Goal: Task Accomplishment & Management: Manage account settings

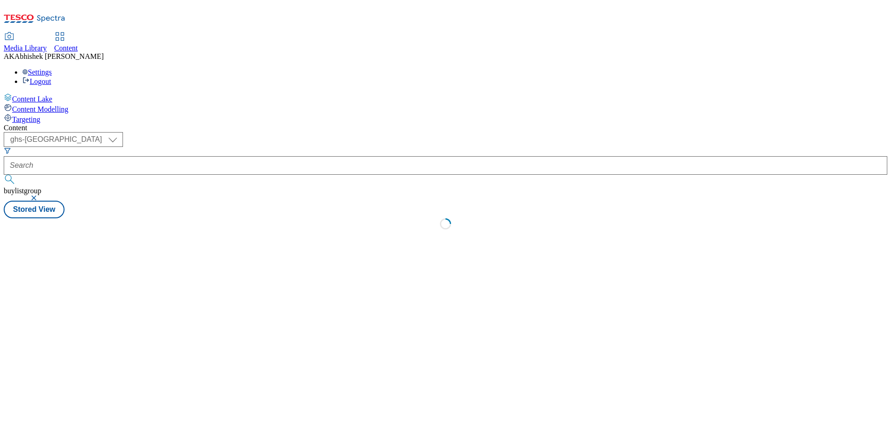
select select "ghs-[GEOGRAPHIC_DATA]"
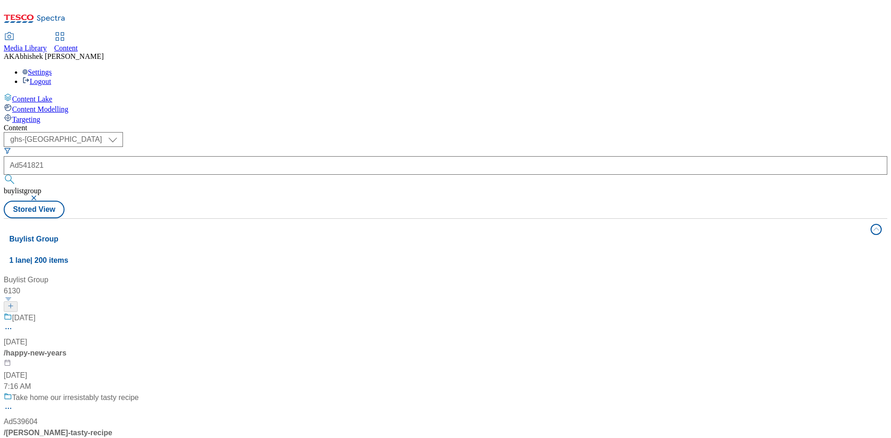
type input "Ad541821"
click at [4, 175] on button "submit" at bounding box center [10, 179] width 13 height 9
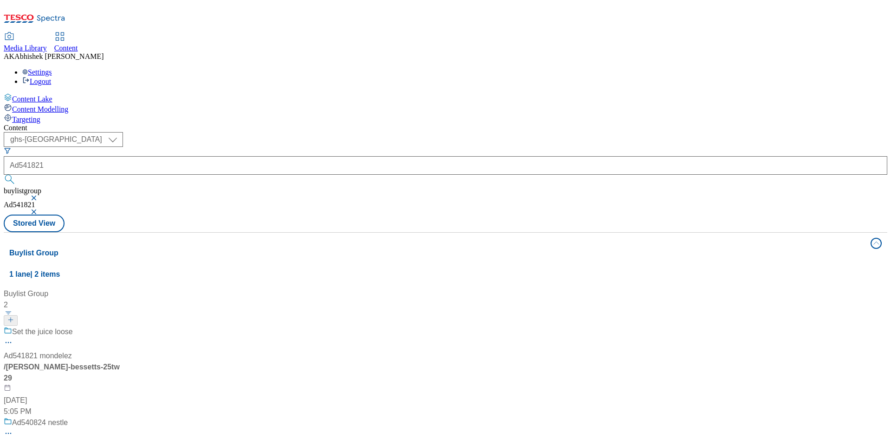
click at [120, 327] on div "Set the juice loose Ad541821 mondelez / mondelez-maynards-bessetts-25tw29 [DATE…" at bounding box center [62, 372] width 116 height 91
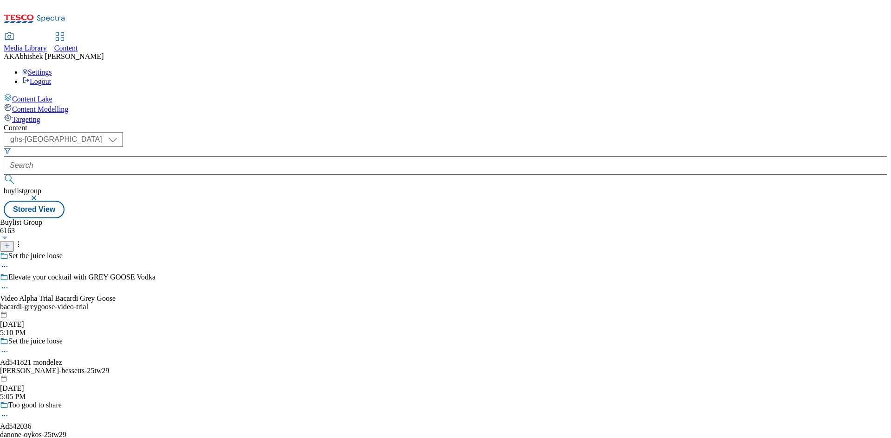
click at [9, 347] on icon at bounding box center [4, 351] width 9 height 9
click at [39, 368] on span "Edit" at bounding box center [34, 371] width 11 height 7
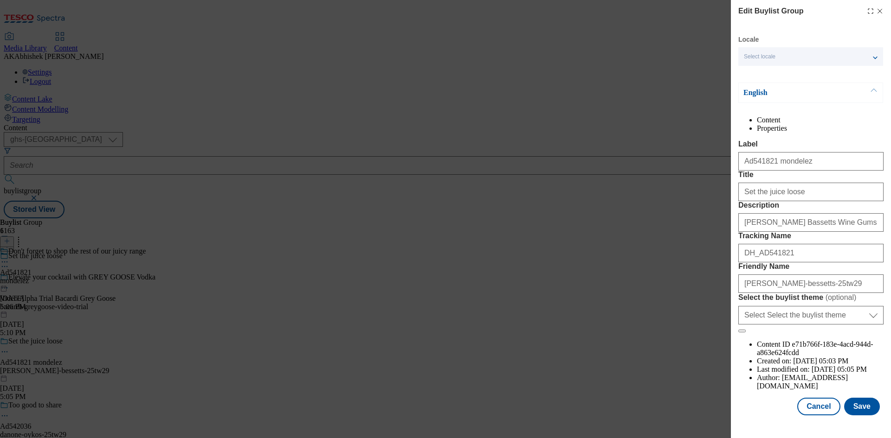
scroll to position [36, 0]
click at [853, 416] on button "Save" at bounding box center [862, 407] width 36 height 18
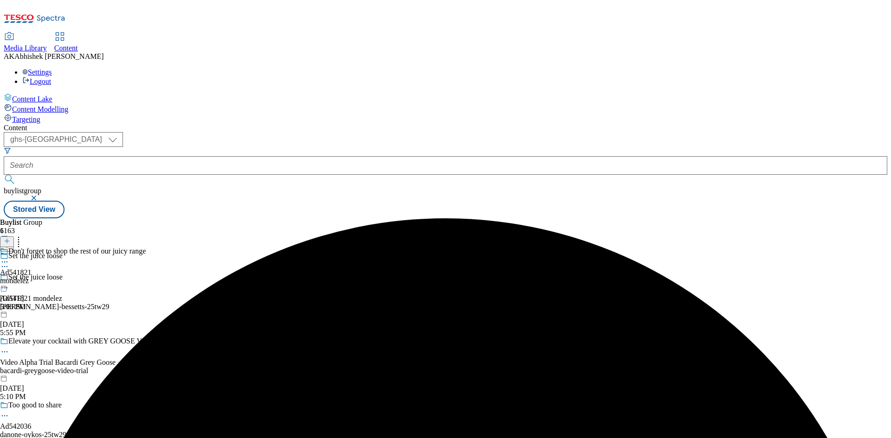
click at [9, 257] on icon at bounding box center [4, 261] width 9 height 9
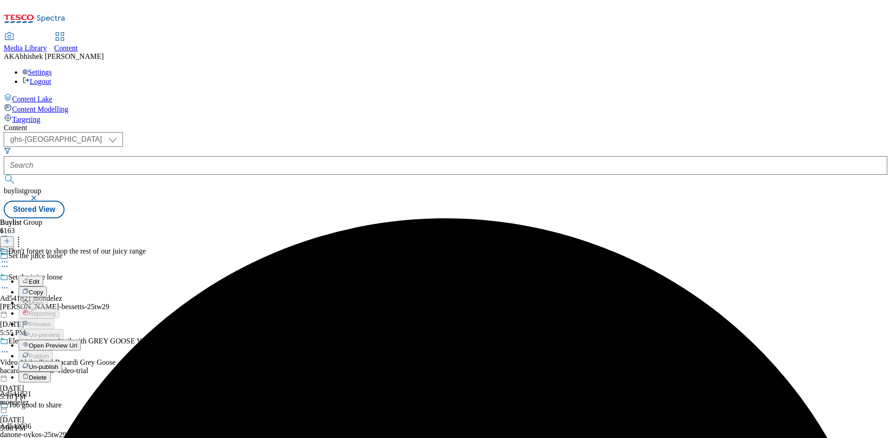
click at [39, 278] on span "Edit" at bounding box center [34, 281] width 11 height 7
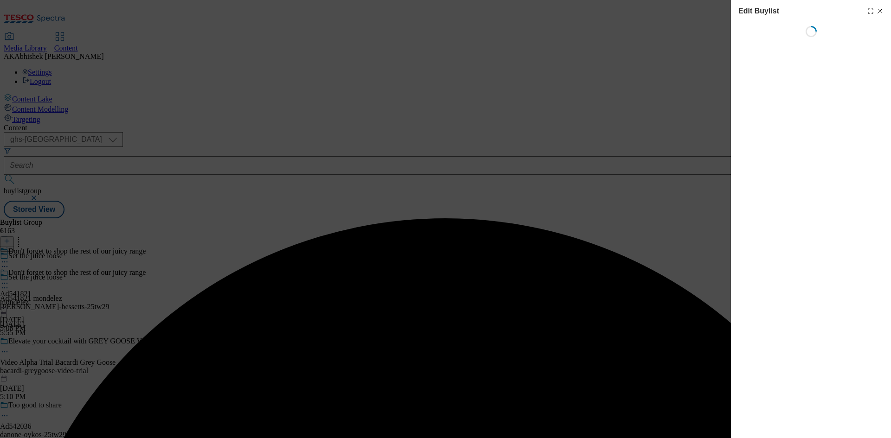
select select "tactical"
select select "supplier funded short term 1-3 weeks"
select select "dunnhumby"
select select "Banner"
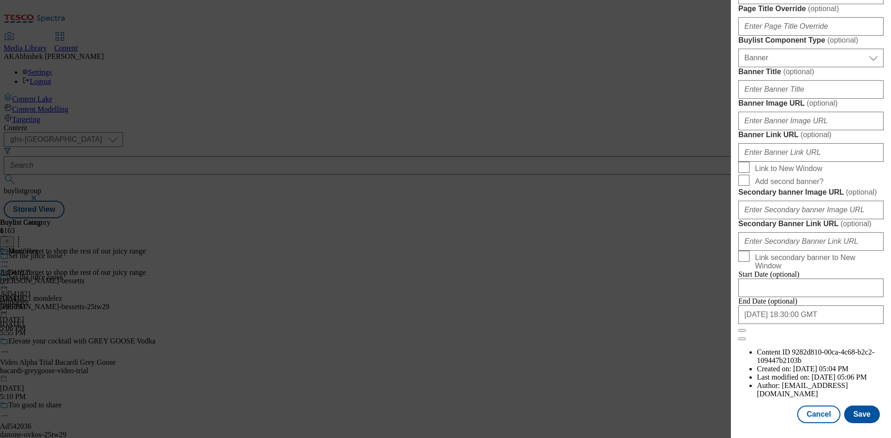
scroll to position [960, 0]
click at [829, 324] on input "[DATE] 18:30:00 GMT" at bounding box center [810, 315] width 145 height 19
select select "2025"
select select "November"
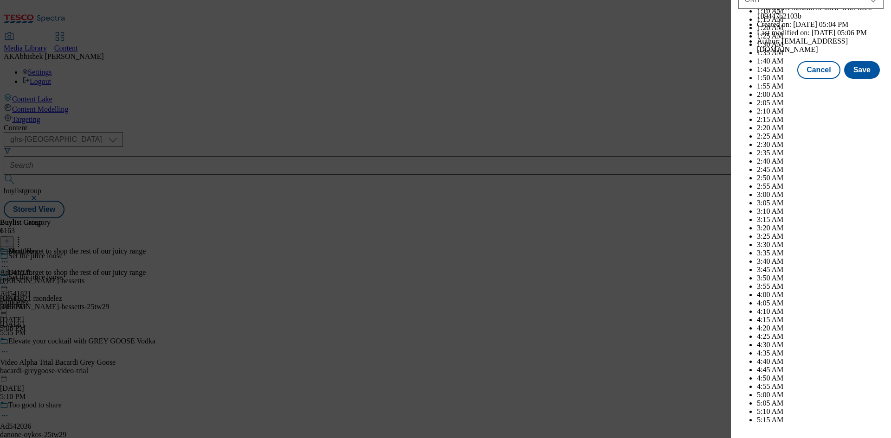
scroll to position [3805, 0]
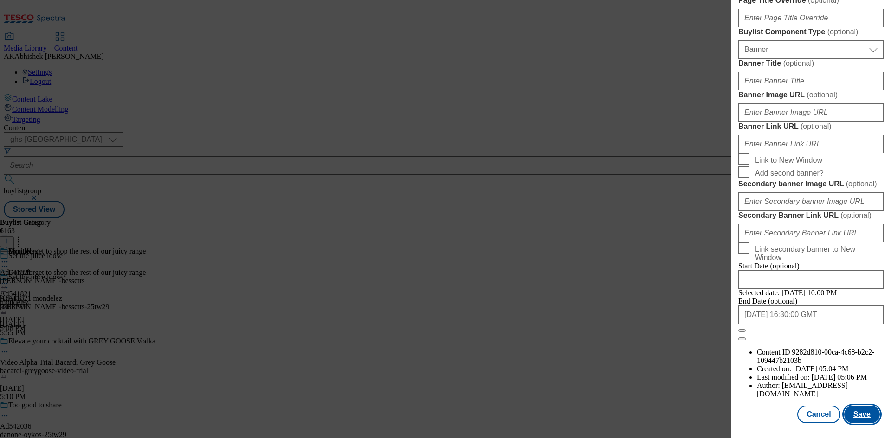
click at [850, 412] on button "Save" at bounding box center [862, 415] width 36 height 18
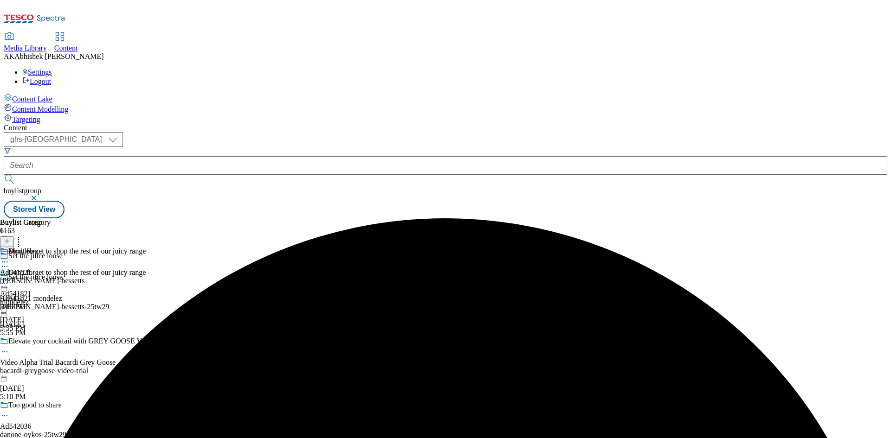
click at [9, 257] on icon at bounding box center [4, 261] width 9 height 9
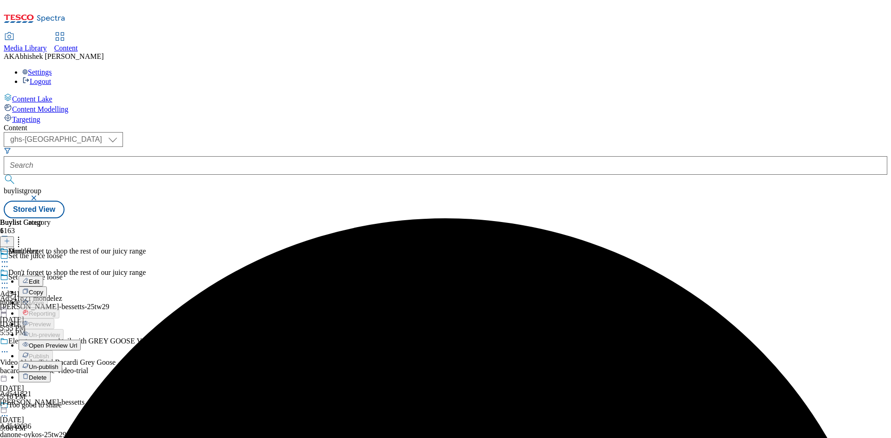
click at [39, 278] on span "Edit" at bounding box center [34, 281] width 11 height 7
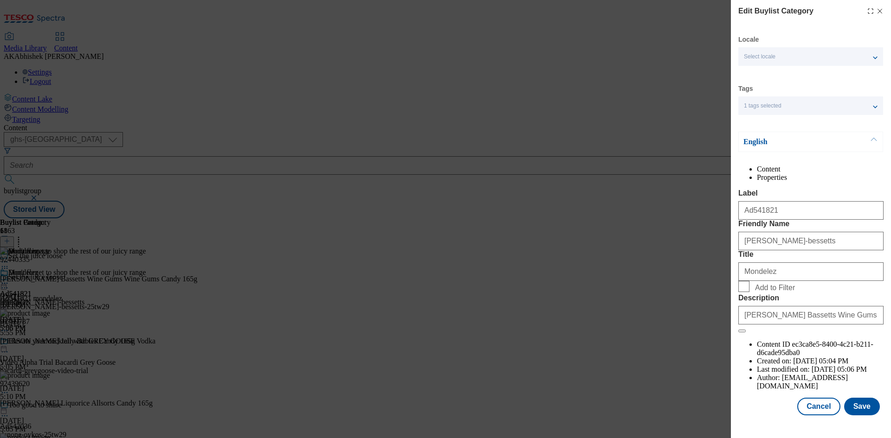
scroll to position [18, 0]
click at [864, 427] on div "Modal" at bounding box center [811, 424] width 160 height 13
click at [854, 414] on button "Save" at bounding box center [862, 407] width 36 height 18
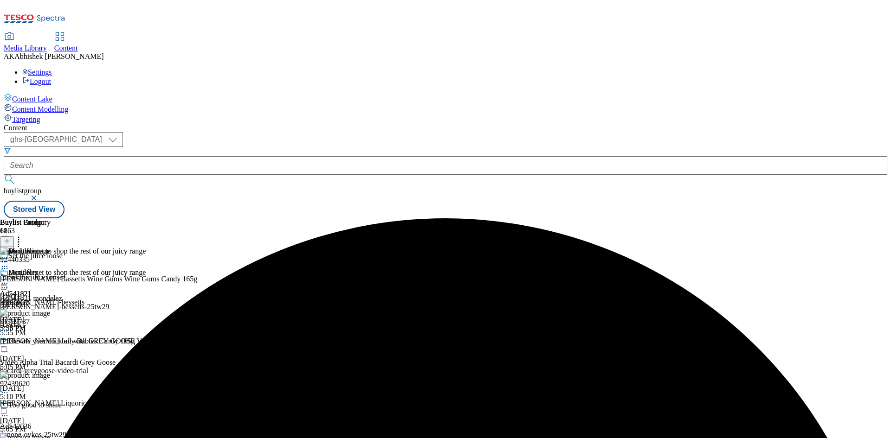
click at [9, 279] on icon at bounding box center [4, 283] width 9 height 9
click at [39, 300] on span "Edit" at bounding box center [34, 303] width 11 height 7
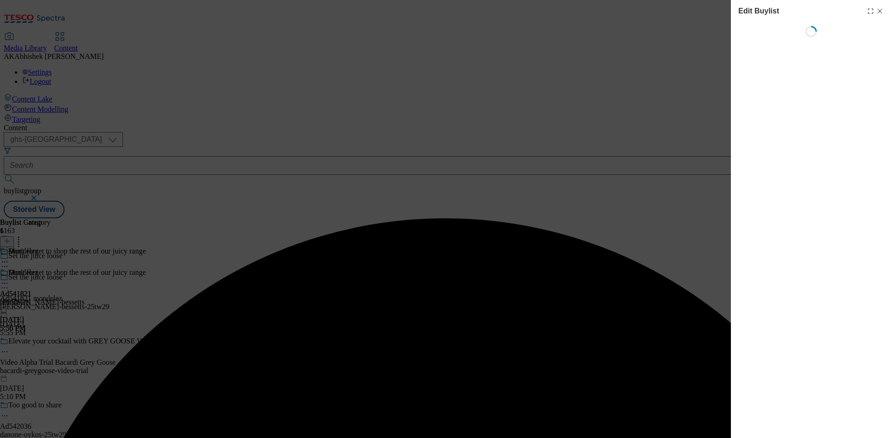
select select "tactical"
select select "supplier funded short term 1-3 weeks"
select select "dunnhumby"
select select "Banner"
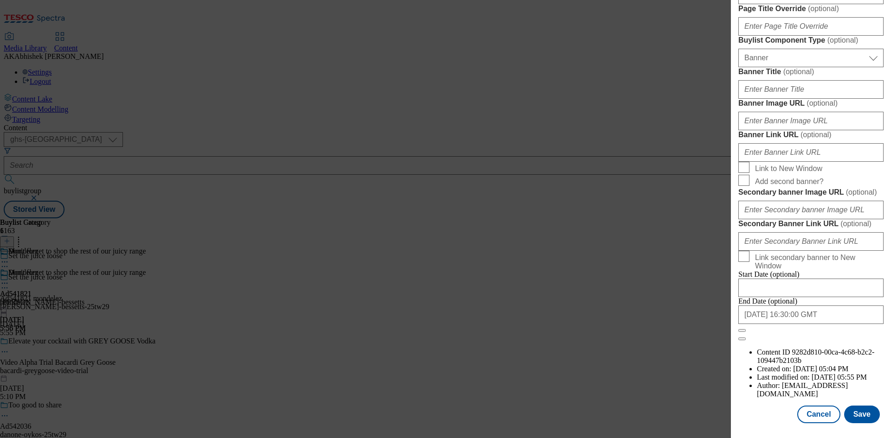
scroll to position [960, 0]
click at [853, 416] on button "Save" at bounding box center [862, 415] width 36 height 18
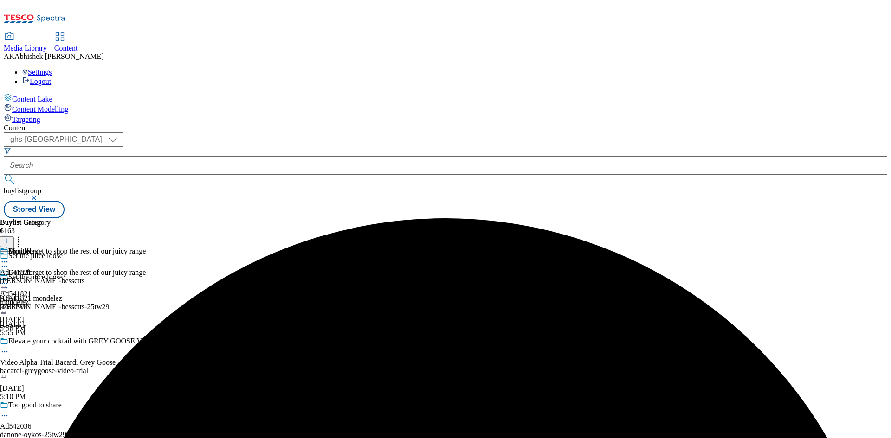
click at [9, 257] on icon at bounding box center [4, 261] width 9 height 9
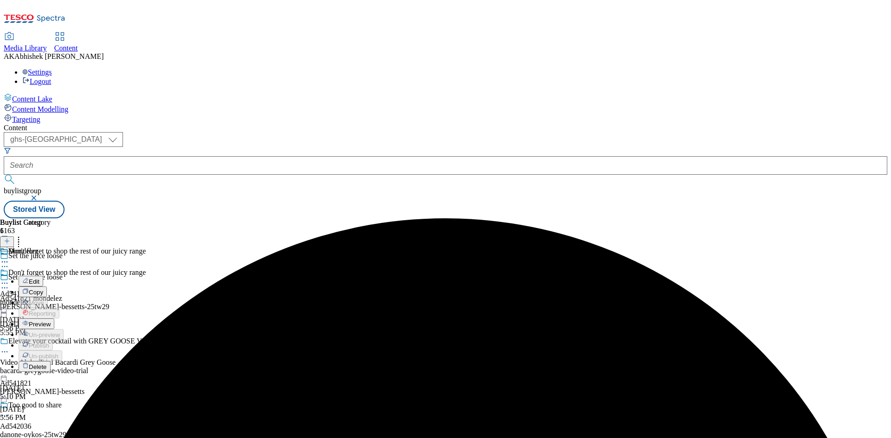
click at [51, 321] on span "Preview" at bounding box center [40, 324] width 22 height 7
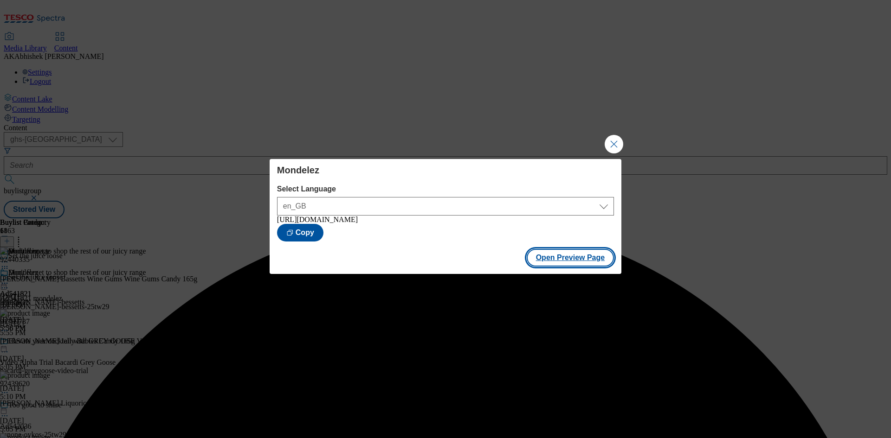
click at [593, 263] on button "Open Preview Page" at bounding box center [571, 258] width 88 height 18
click at [612, 140] on button "Close Modal" at bounding box center [613, 144] width 19 height 19
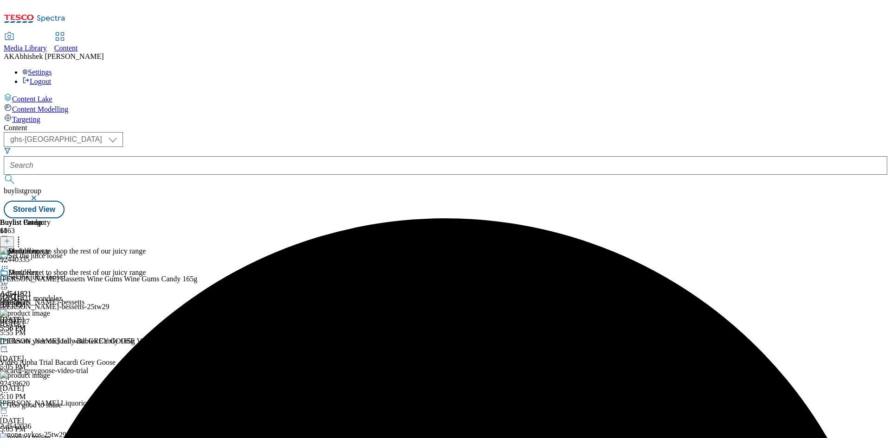
click at [9, 279] on icon at bounding box center [4, 283] width 9 height 9
click at [49, 374] on span "Publish" at bounding box center [39, 377] width 20 height 7
